Goal: Transaction & Acquisition: Purchase product/service

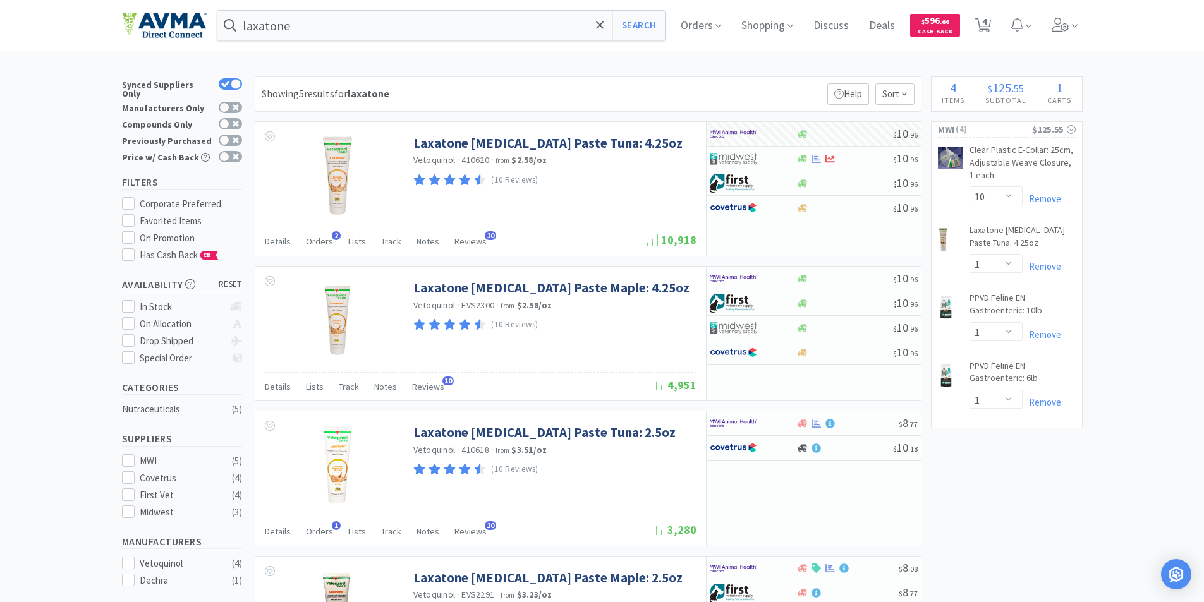
select select "10"
select select "1"
click at [699, 23] on span "Orders" at bounding box center [701, 25] width 51 height 51
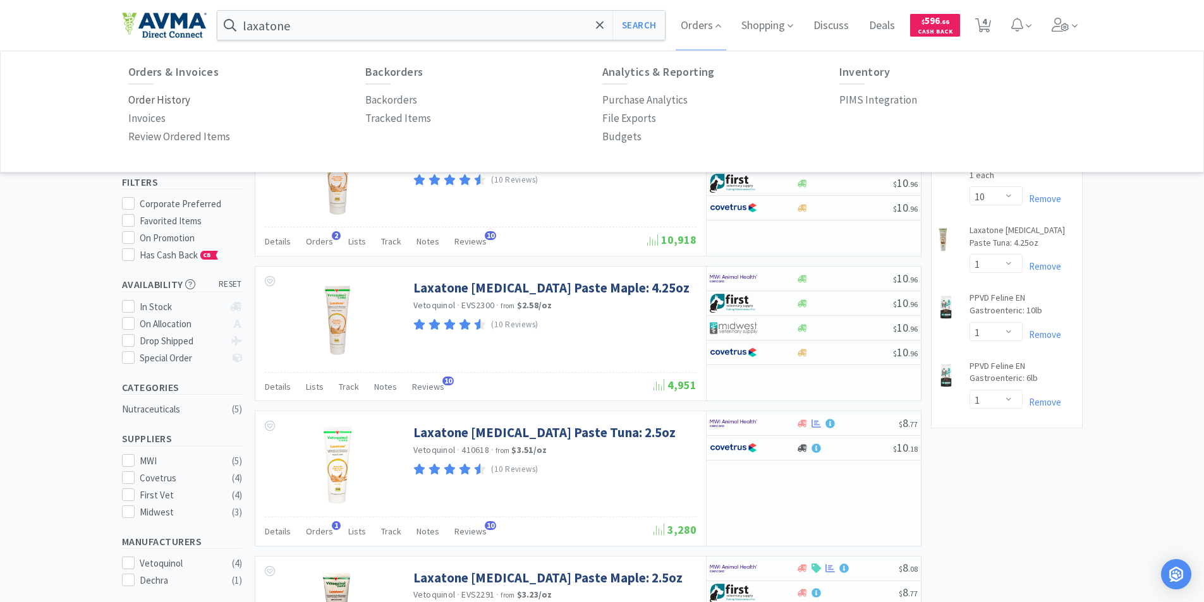
click at [153, 99] on p "Order History" at bounding box center [159, 100] width 62 height 17
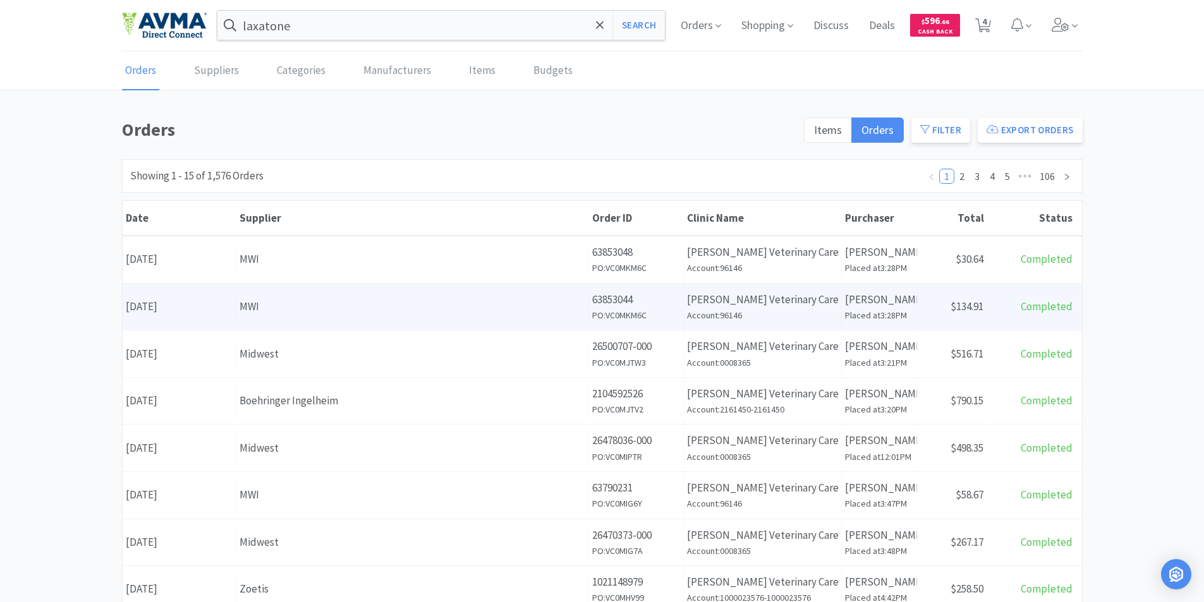
click at [193, 307] on div "Date [DATE]" at bounding box center [180, 307] width 114 height 32
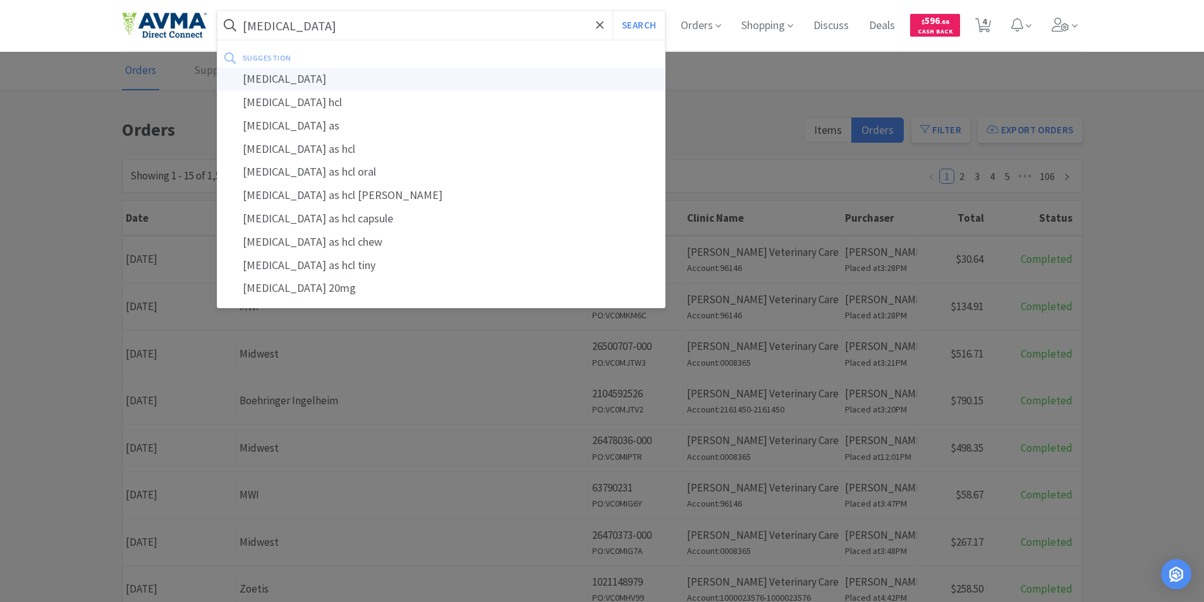
type input "[MEDICAL_DATA]"
click at [262, 77] on div "[MEDICAL_DATA]" at bounding box center [441, 79] width 448 height 23
select select "10"
select select "1"
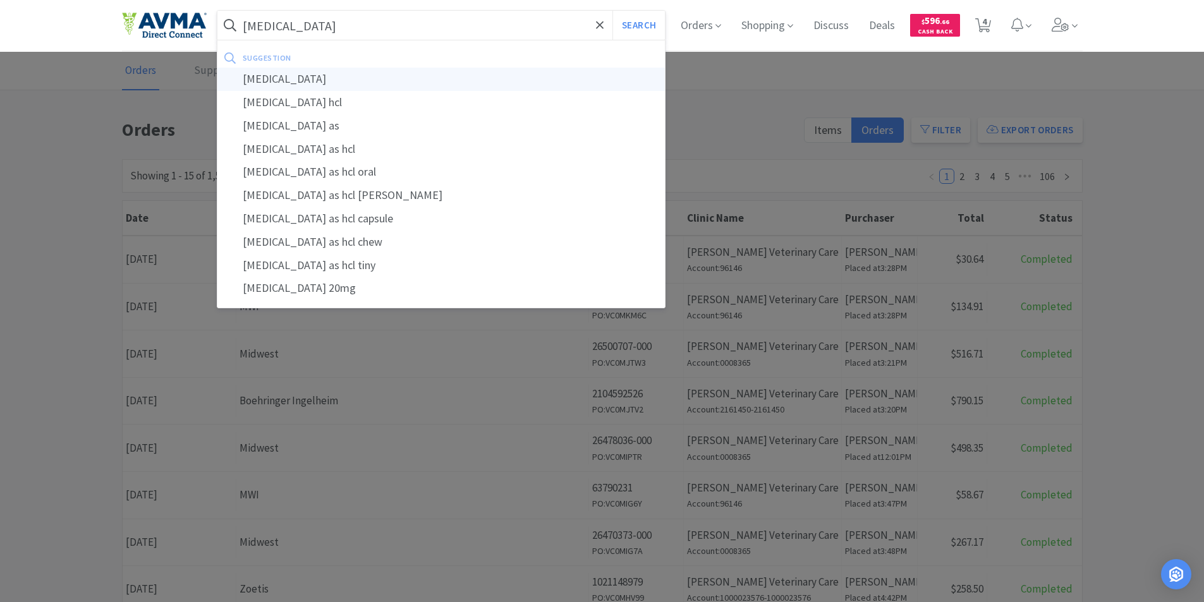
select select "1"
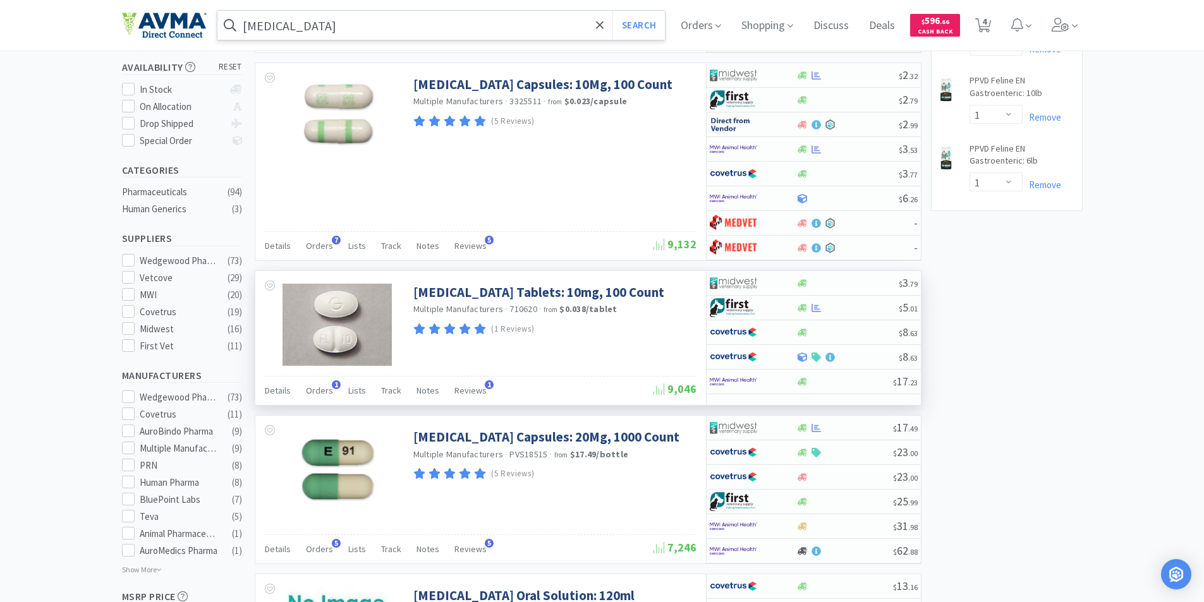
scroll to position [253, 0]
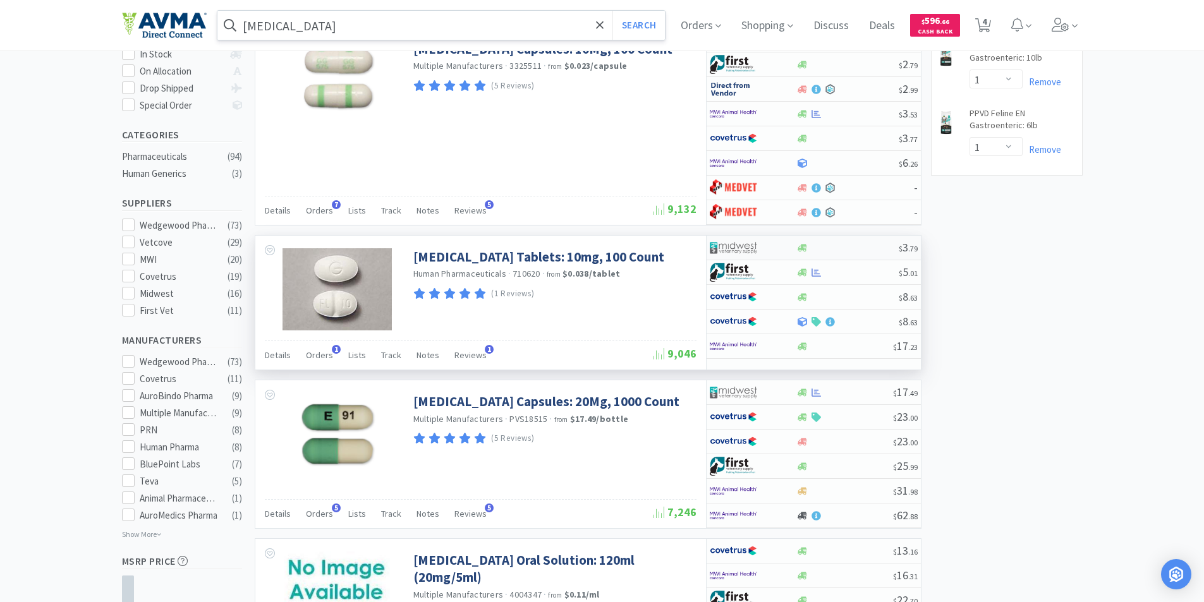
click at [734, 241] on img at bounding box center [733, 247] width 47 height 19
select select "1"
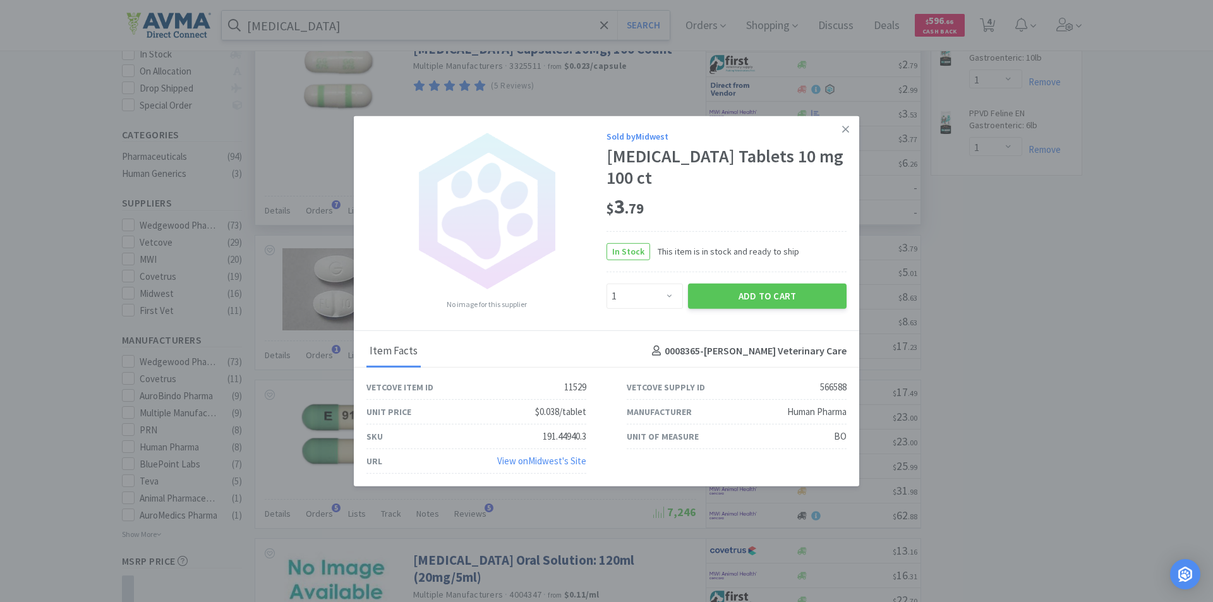
click at [848, 128] on icon at bounding box center [845, 128] width 7 height 11
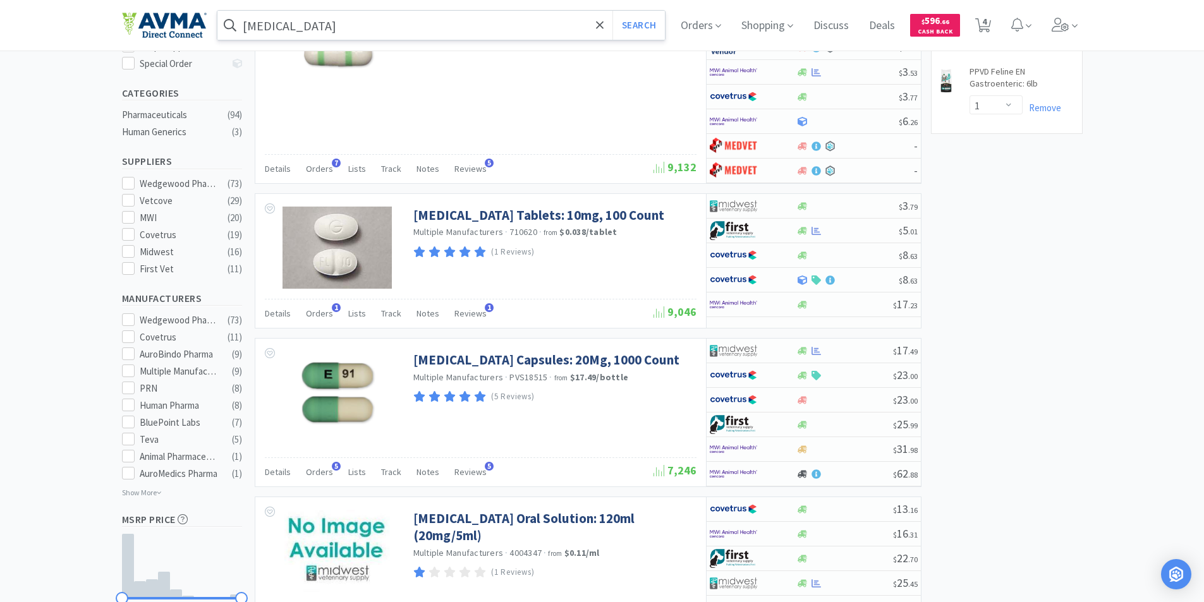
scroll to position [379, 0]
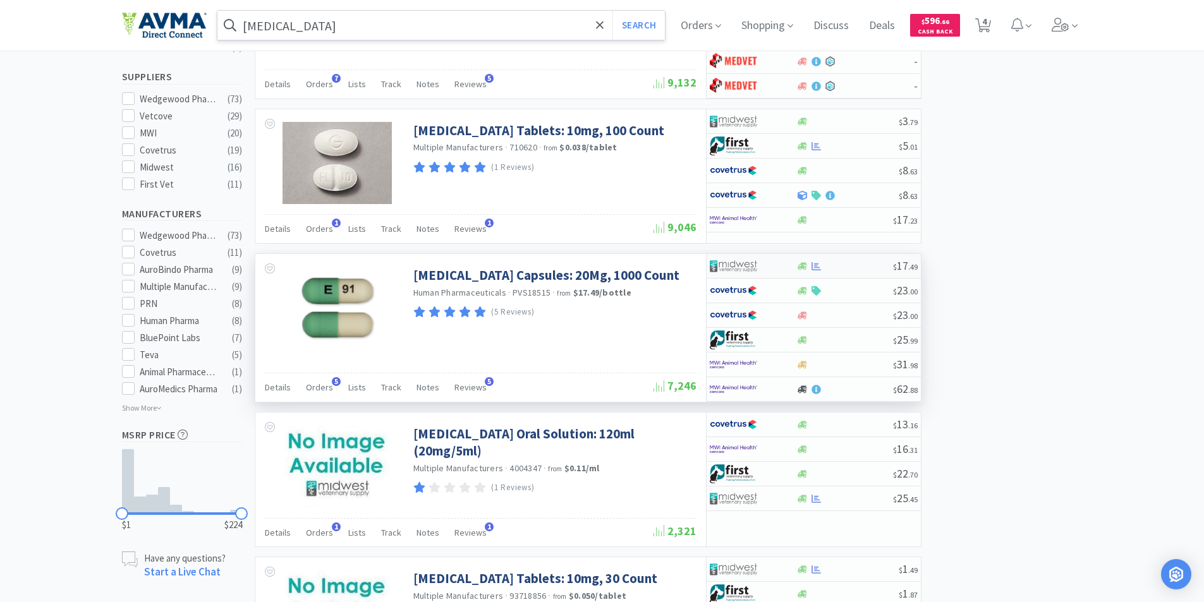
click at [729, 264] on img at bounding box center [733, 266] width 47 height 19
select select "1"
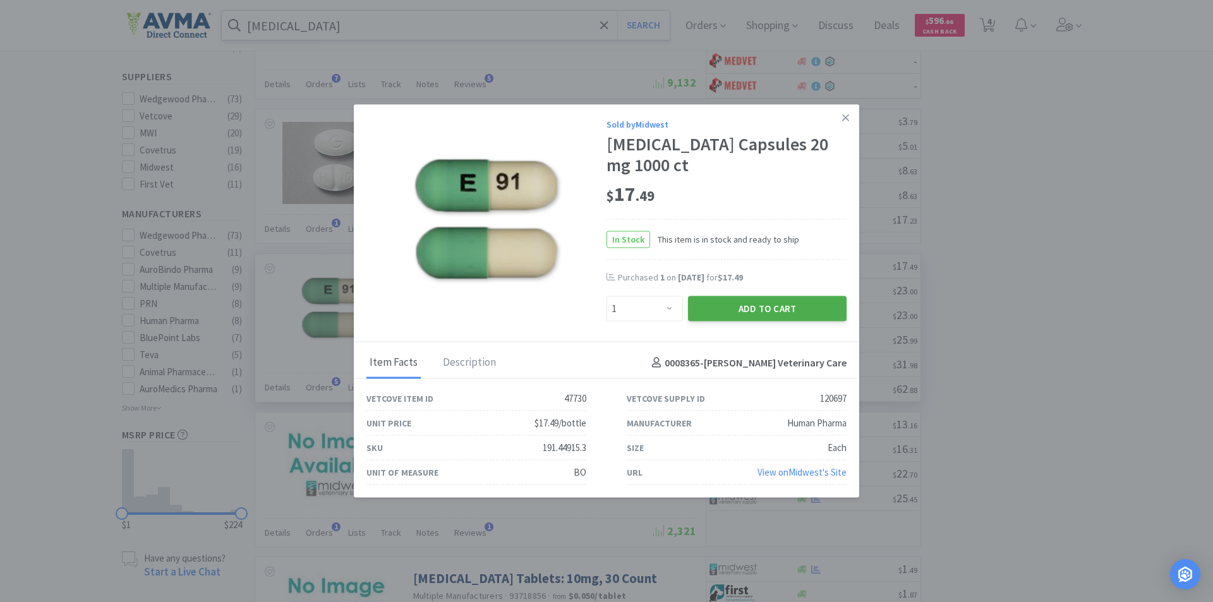
click at [749, 312] on button "Add to Cart" at bounding box center [767, 308] width 159 height 25
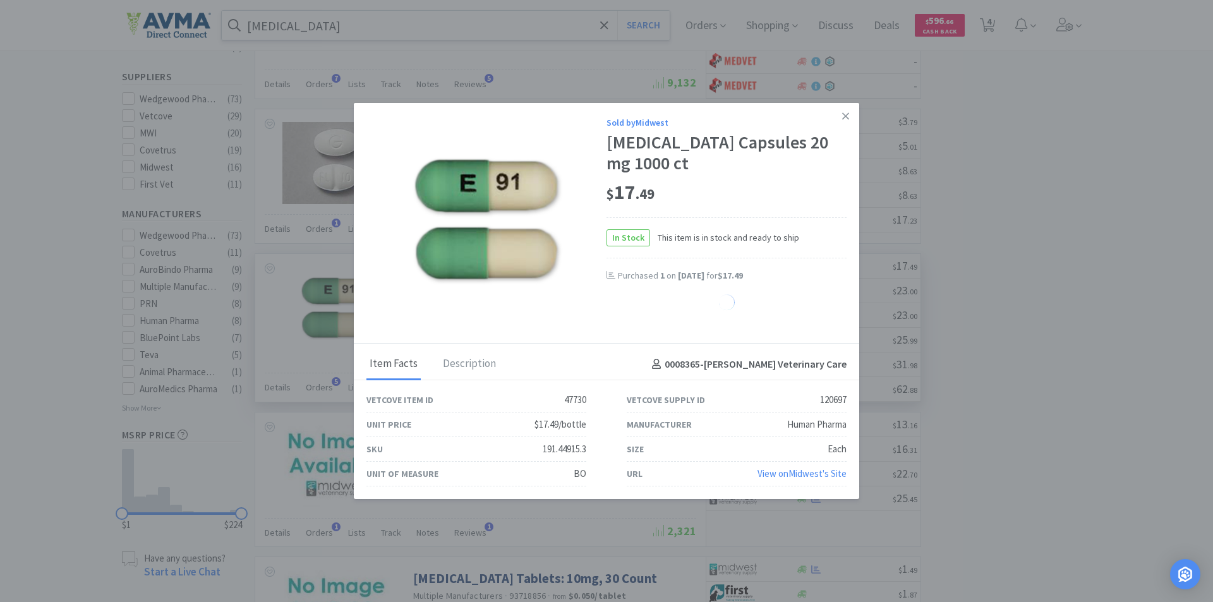
select select "1"
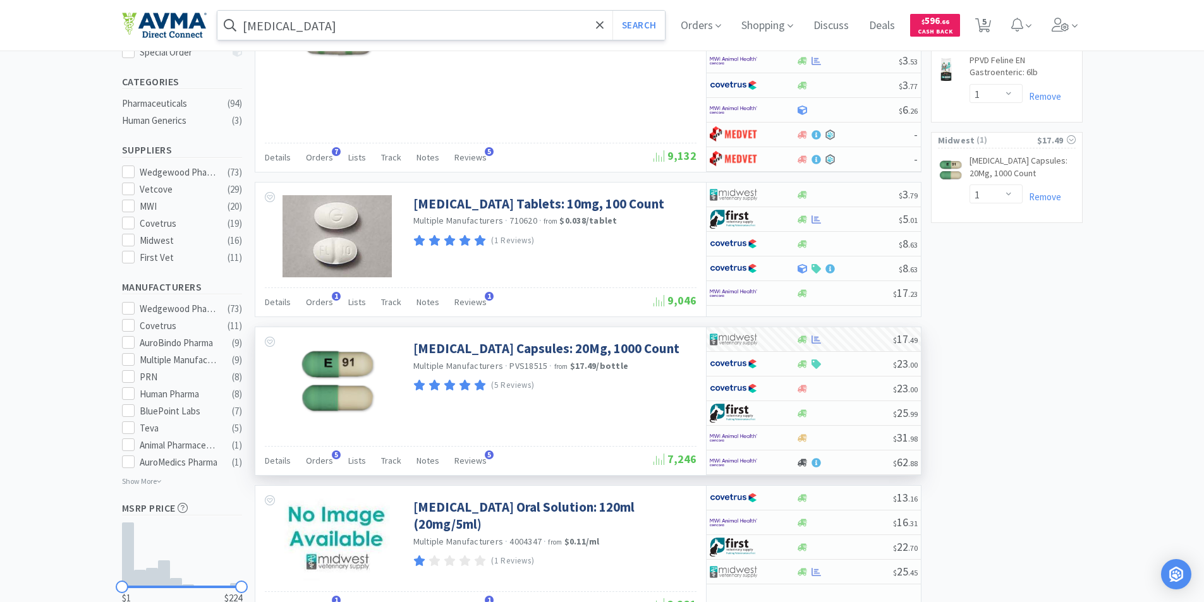
scroll to position [316, 0]
